Goal: Information Seeking & Learning: Learn about a topic

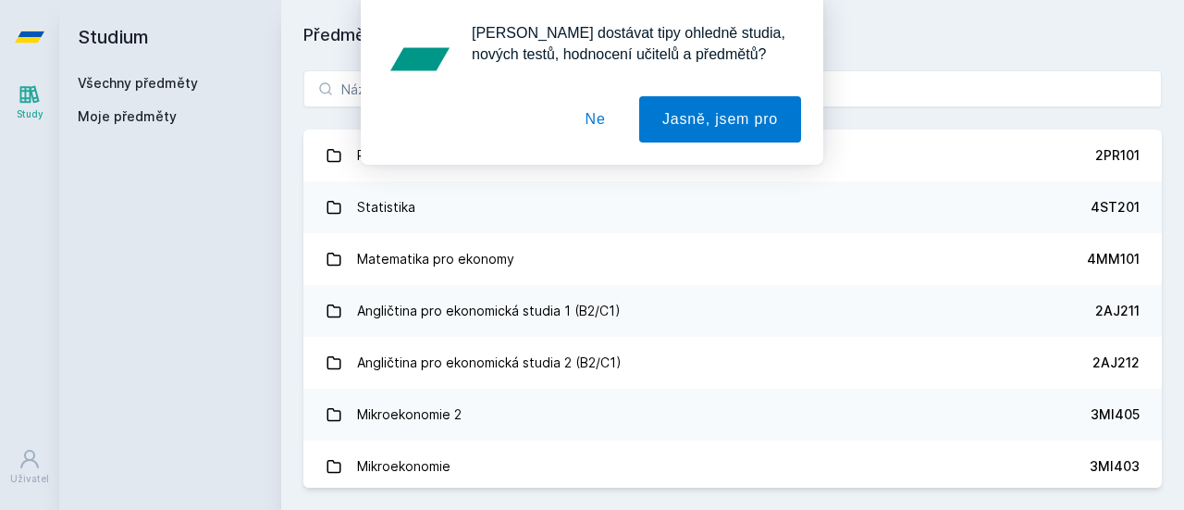
click at [335, 86] on div "[PERSON_NAME] dostávat tipy ohledně studia, nových testů, hodnocení učitelů a p…" at bounding box center [592, 82] width 1184 height 165
click at [598, 122] on button "Ne" at bounding box center [595, 119] width 67 height 46
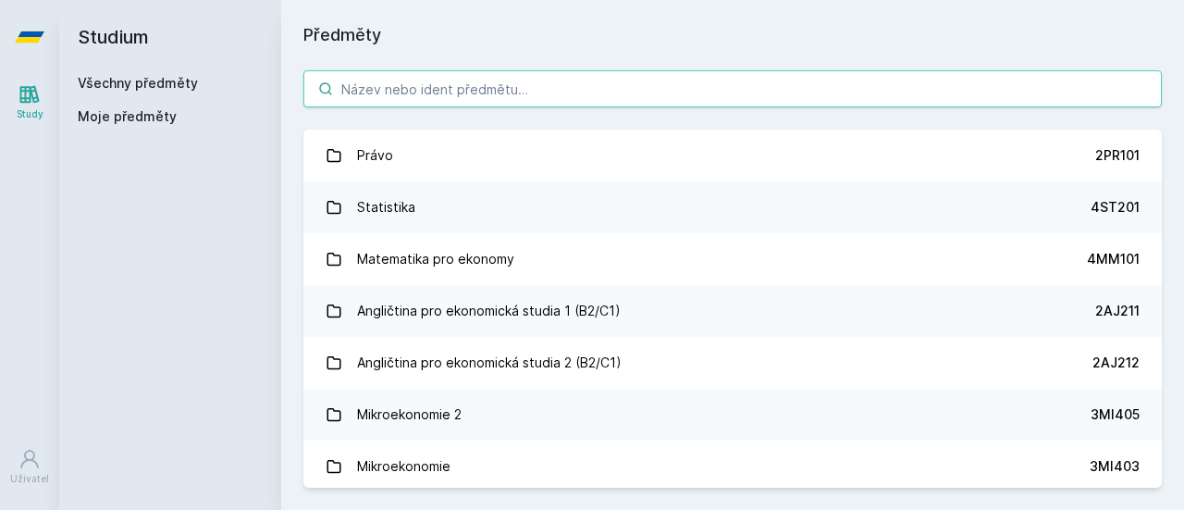
click at [557, 96] on input "search" at bounding box center [732, 88] width 858 height 37
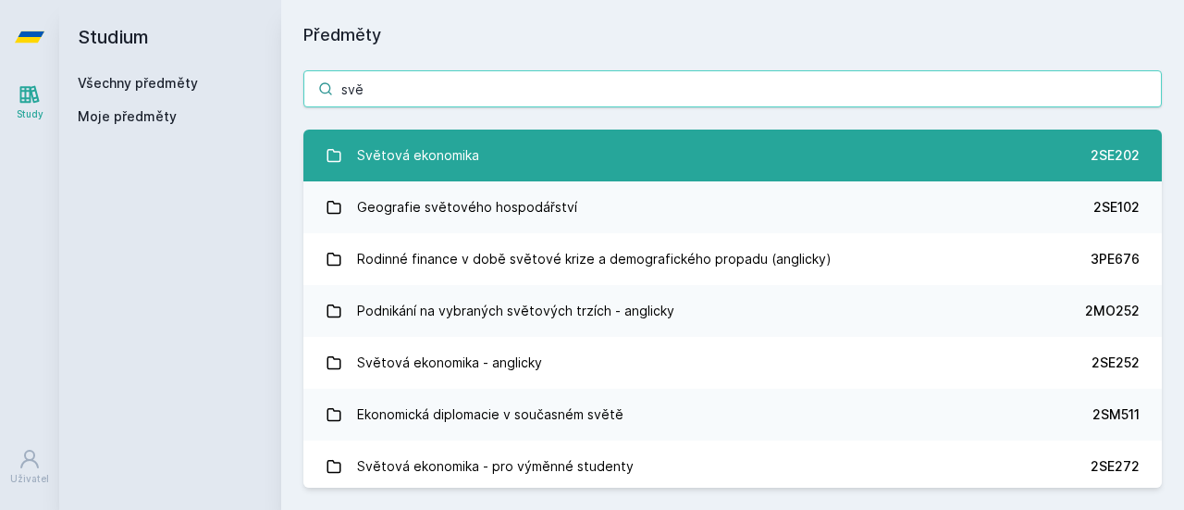
type input "svě"
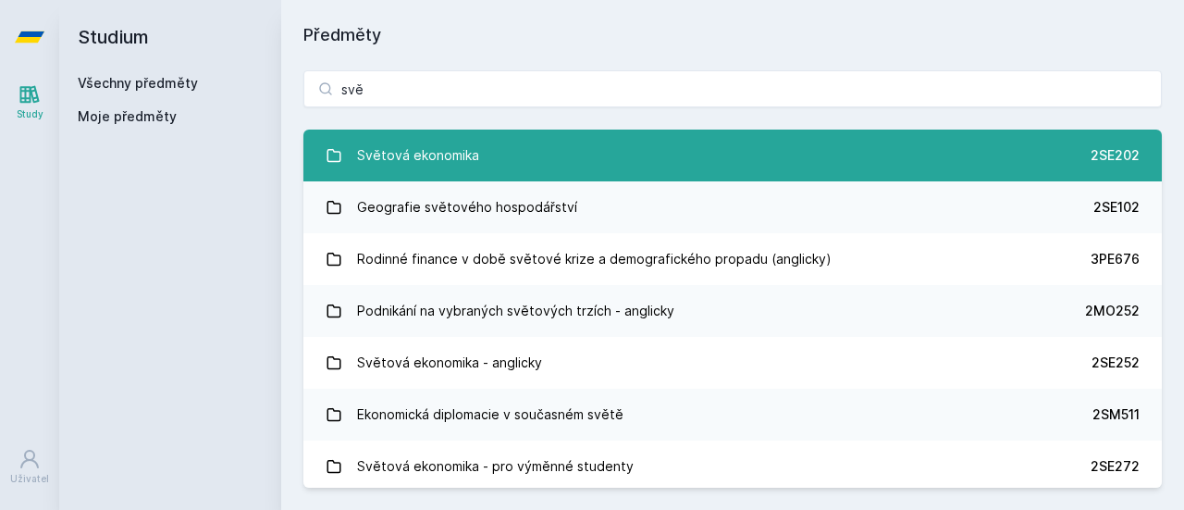
click at [530, 146] on link "Světová ekonomika 2SE202" at bounding box center [732, 155] width 858 height 52
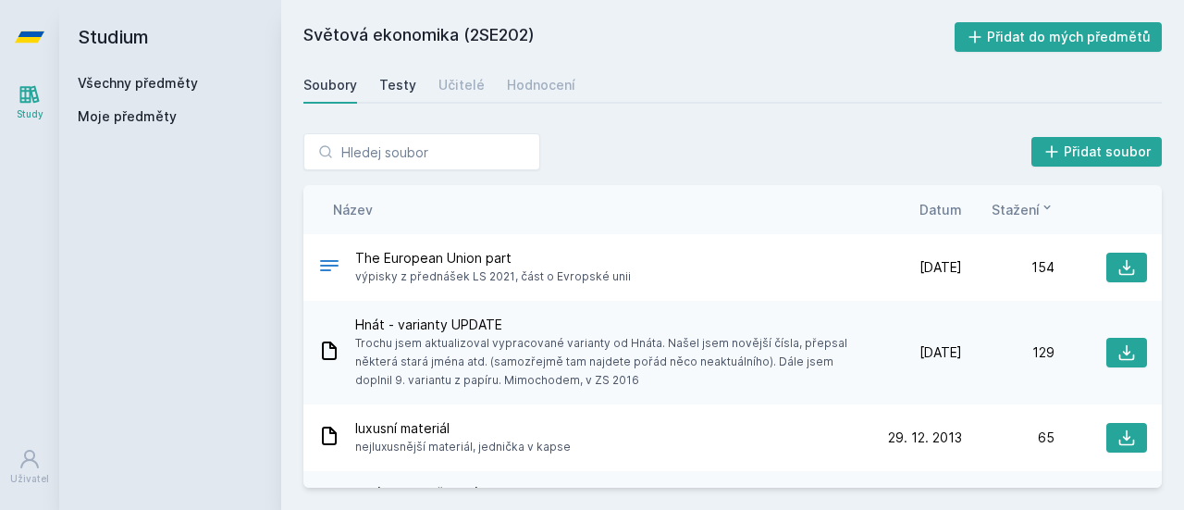
click at [390, 78] on div "Testy" at bounding box center [397, 85] width 37 height 18
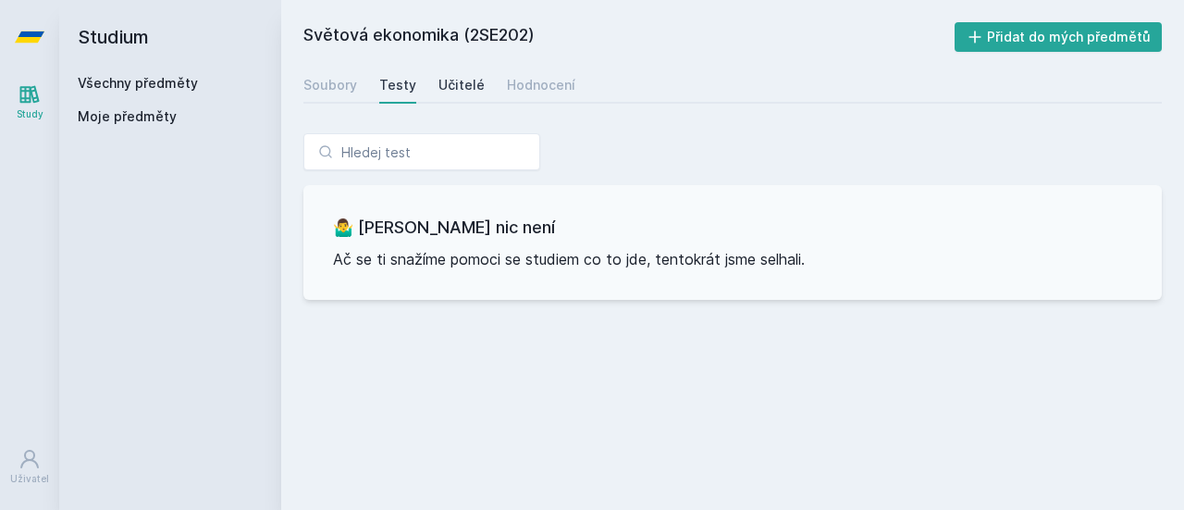
click at [472, 80] on div "Učitelé" at bounding box center [461, 85] width 46 height 18
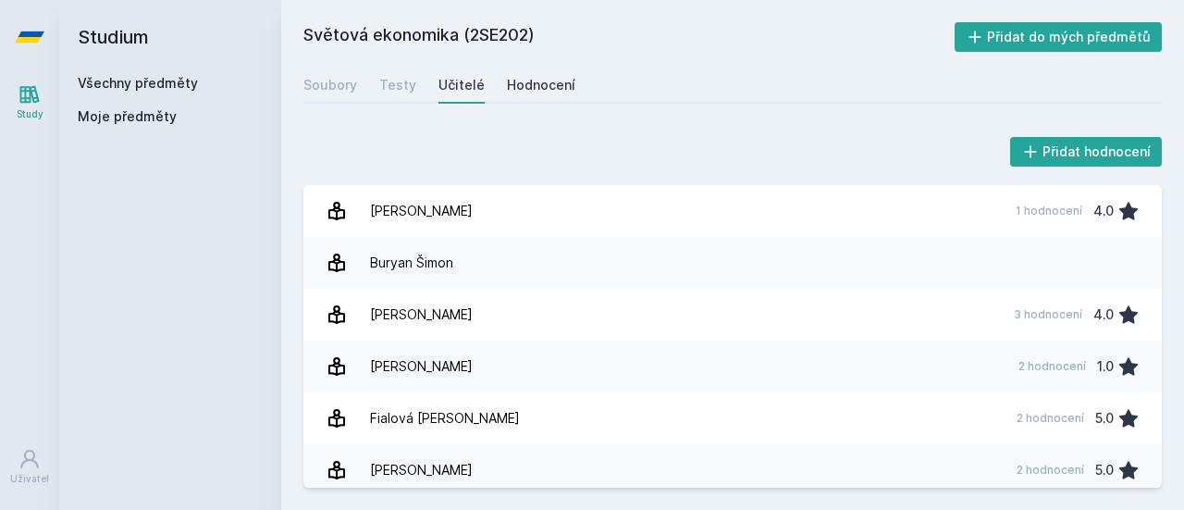
click at [551, 80] on div "Hodnocení" at bounding box center [541, 85] width 68 height 18
